Goal: Find specific page/section: Find specific page/section

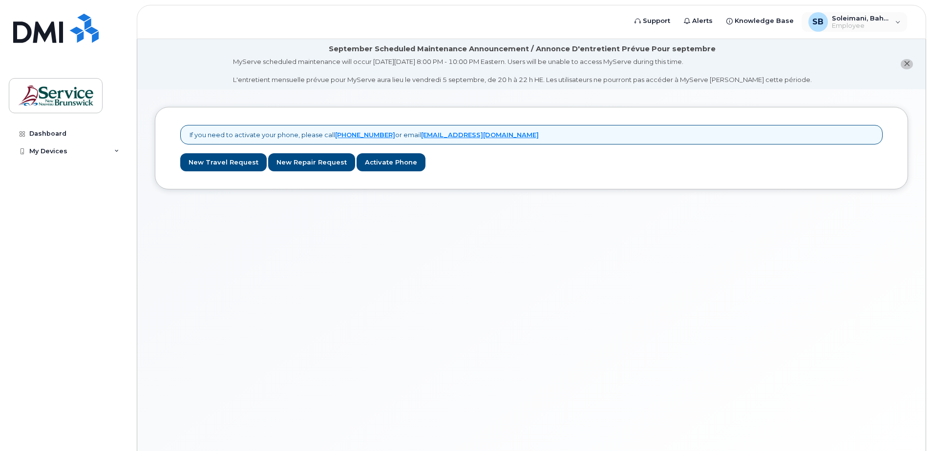
click at [849, 11] on div "SB Soleimani, Bahar (HNB) Employee English Français Sign out" at bounding box center [854, 21] width 108 height 21
click at [851, 19] on span "Soleimani, Bahar (HNB)" at bounding box center [861, 18] width 59 height 8
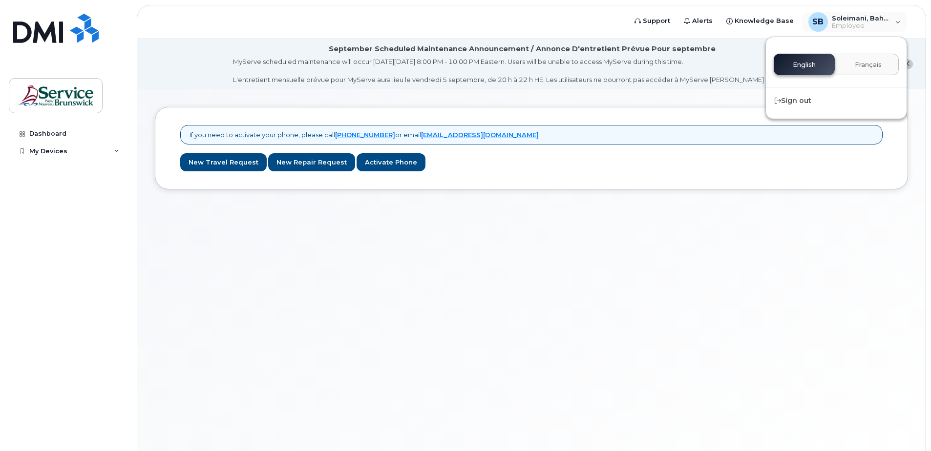
click at [816, 297] on div "If you need to activate your phone, please call 1-877-689-8289 or email helpdes…" at bounding box center [531, 282] width 788 height 386
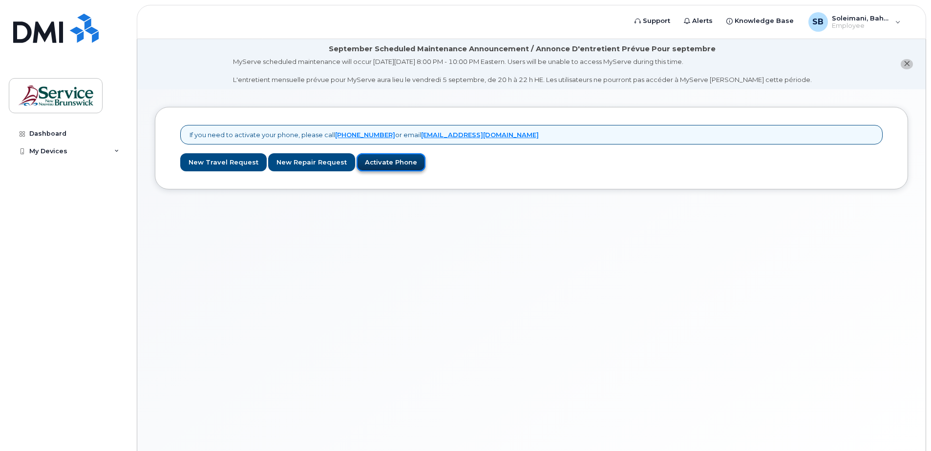
click at [395, 165] on link "Activate Phone" at bounding box center [391, 162] width 69 height 18
click at [904, 63] on icon "close notification" at bounding box center [907, 64] width 6 height 6
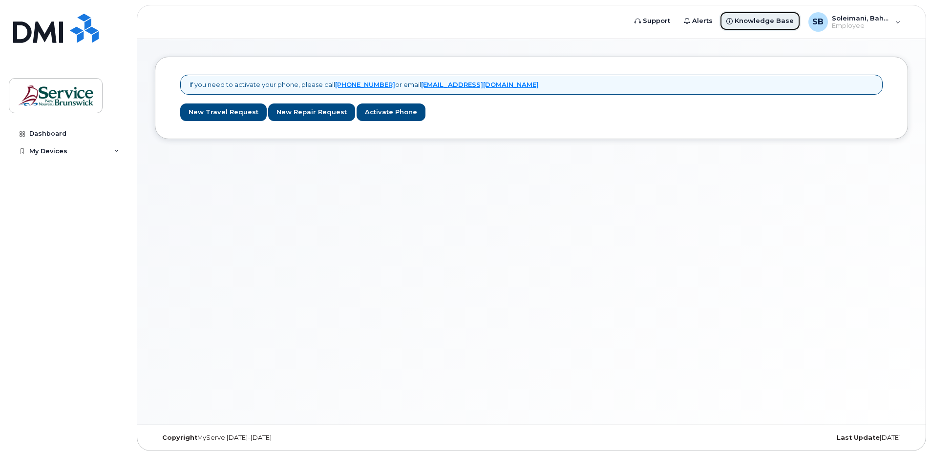
click at [743, 20] on span "Knowledge Base" at bounding box center [764, 21] width 59 height 10
